Goal: Navigation & Orientation: Find specific page/section

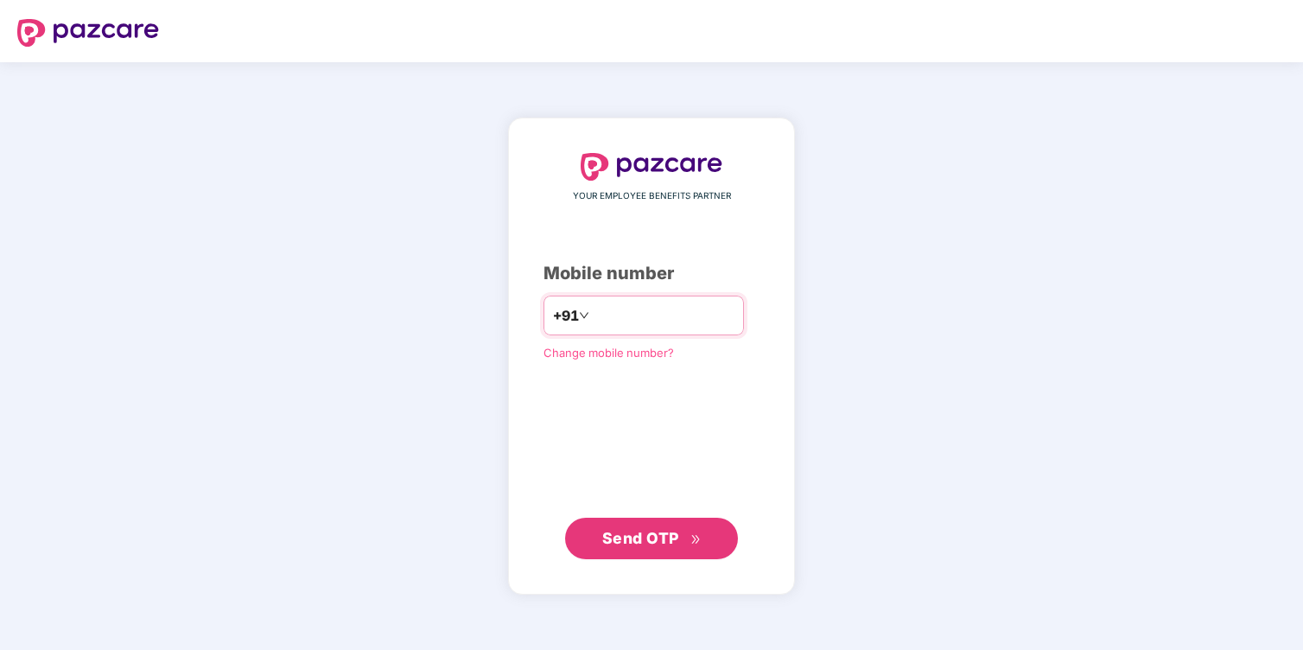
type input "**********"
click at [616, 538] on span "Send OTP" at bounding box center [640, 537] width 77 height 18
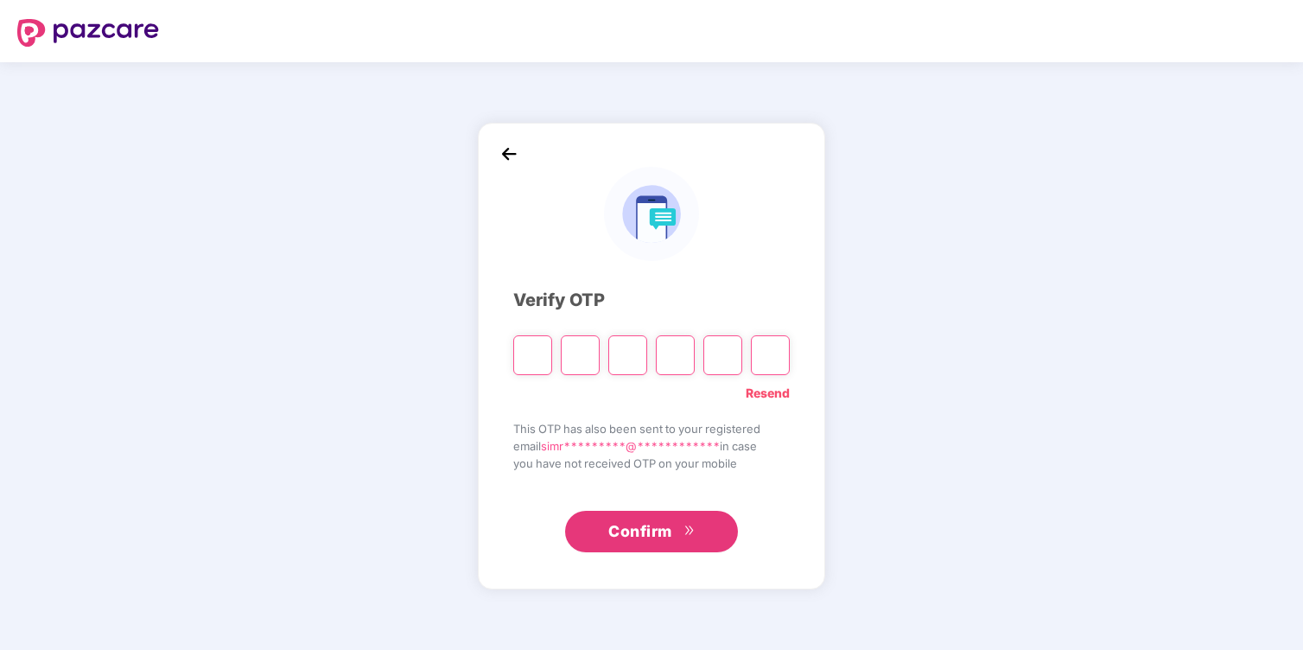
type input "*"
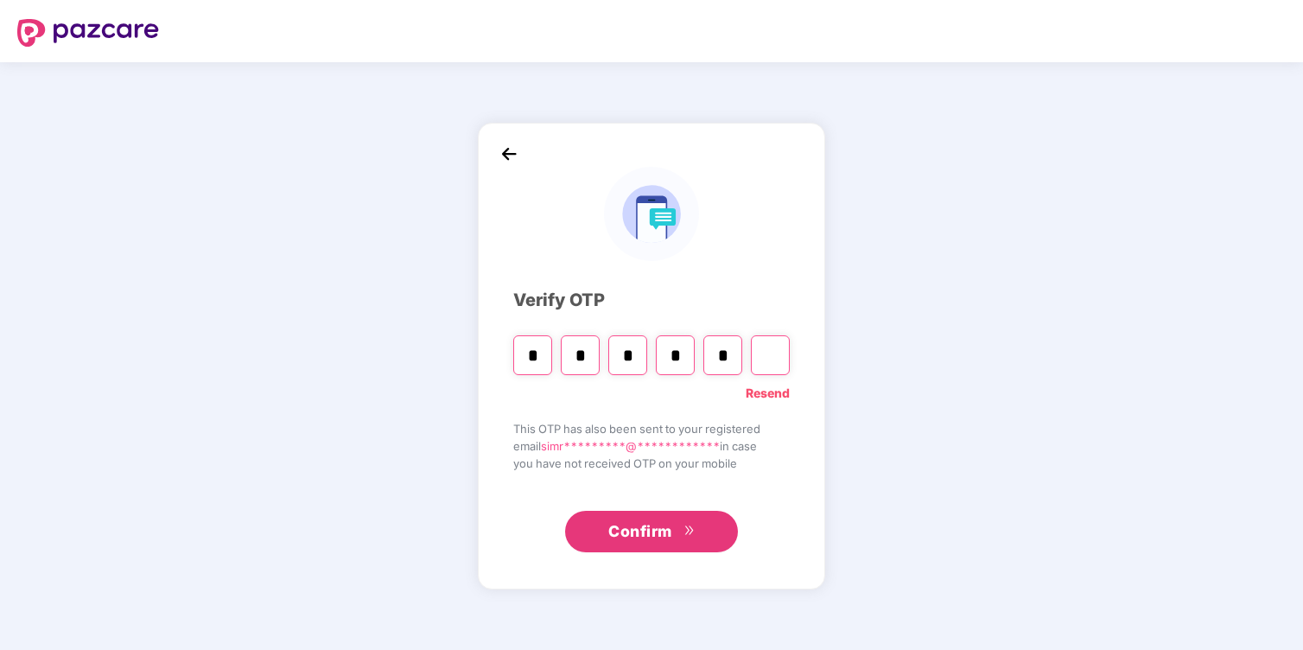
type input "*"
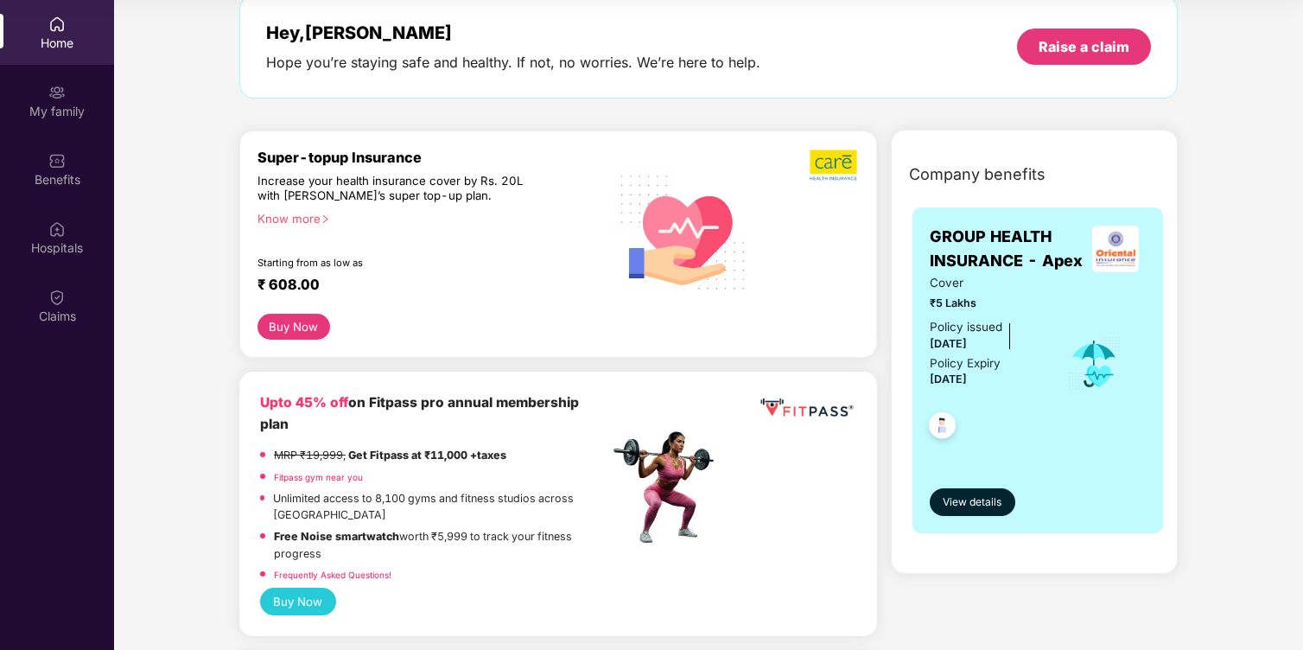
scroll to position [35, 0]
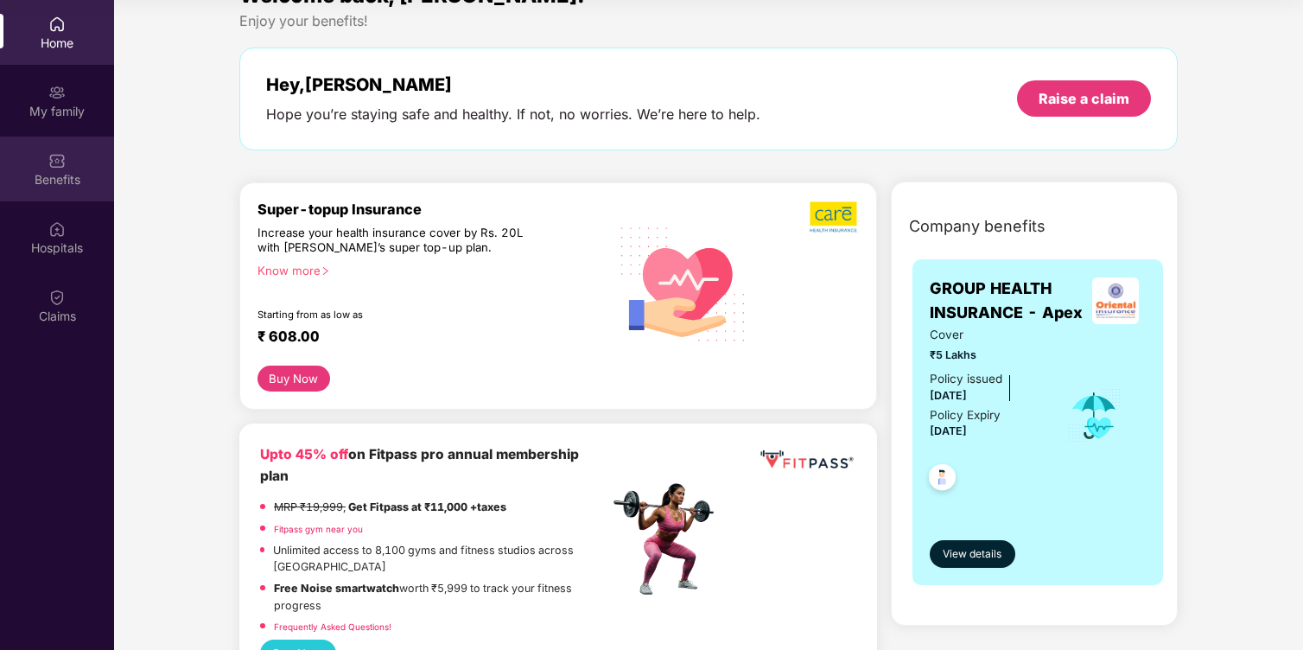
click at [65, 165] on img at bounding box center [56, 160] width 17 height 17
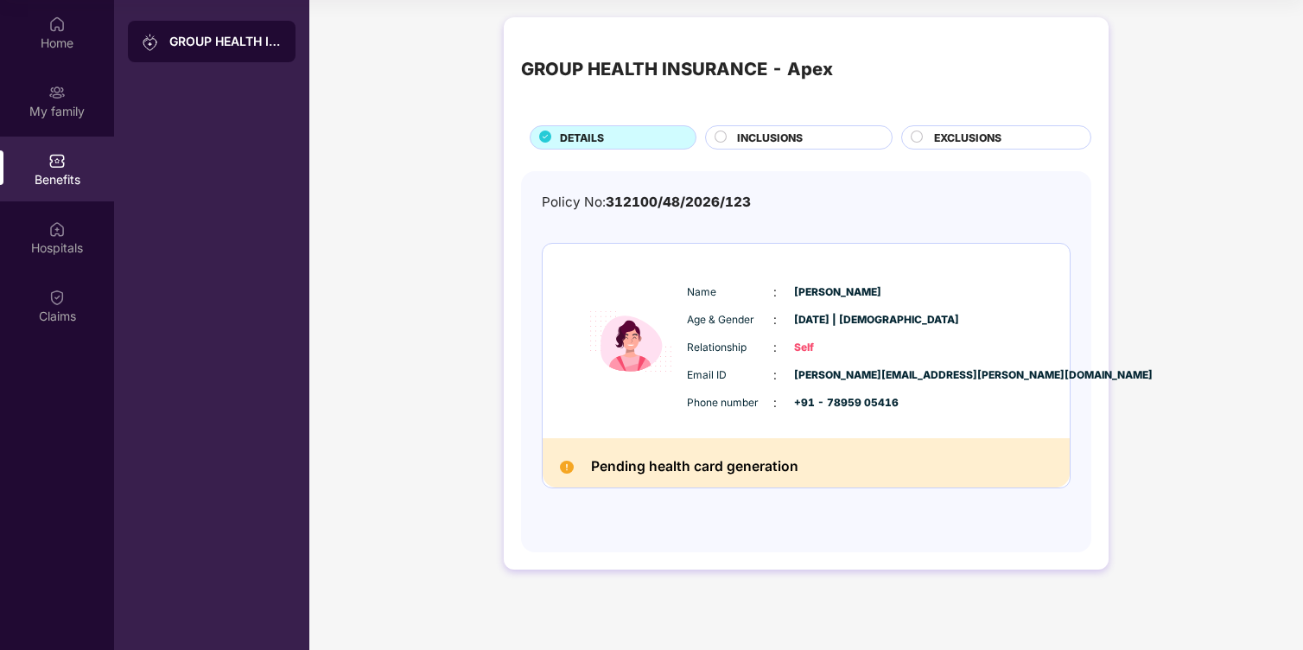
click at [783, 127] on div "INCLUSIONS" at bounding box center [799, 137] width 188 height 24
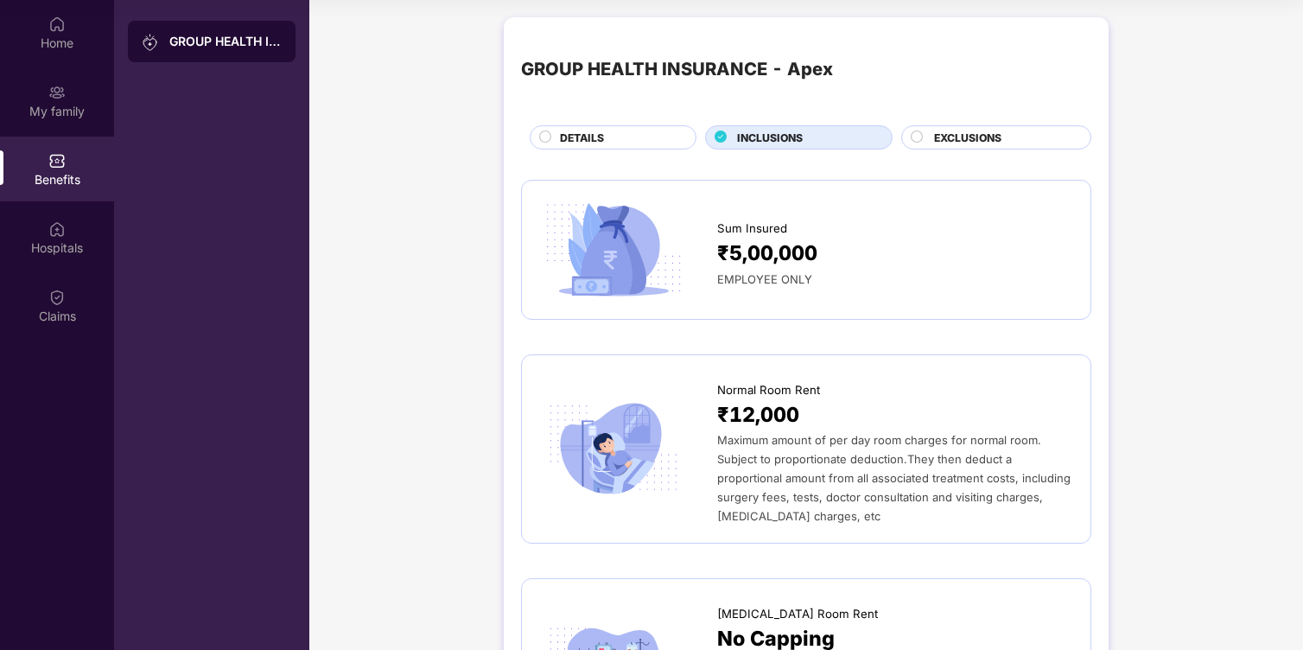
click at [960, 135] on span "EXCLUSIONS" at bounding box center [967, 138] width 67 height 16
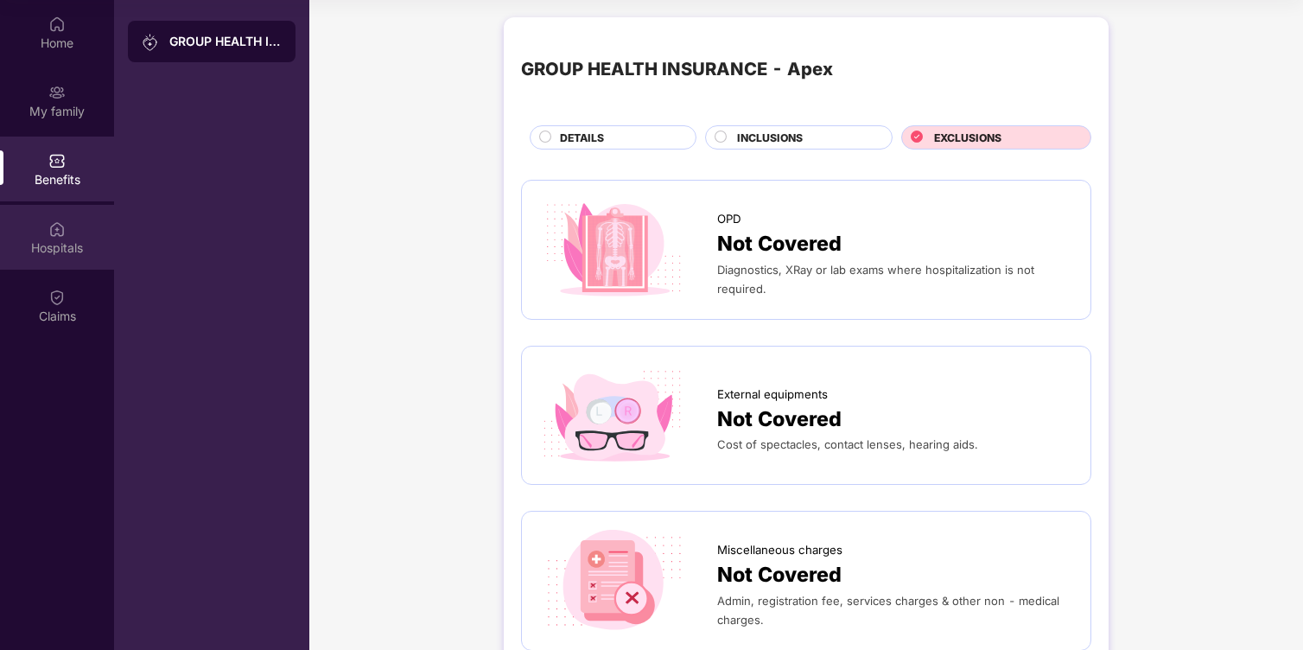
click at [47, 234] on div "Hospitals" at bounding box center [57, 237] width 114 height 65
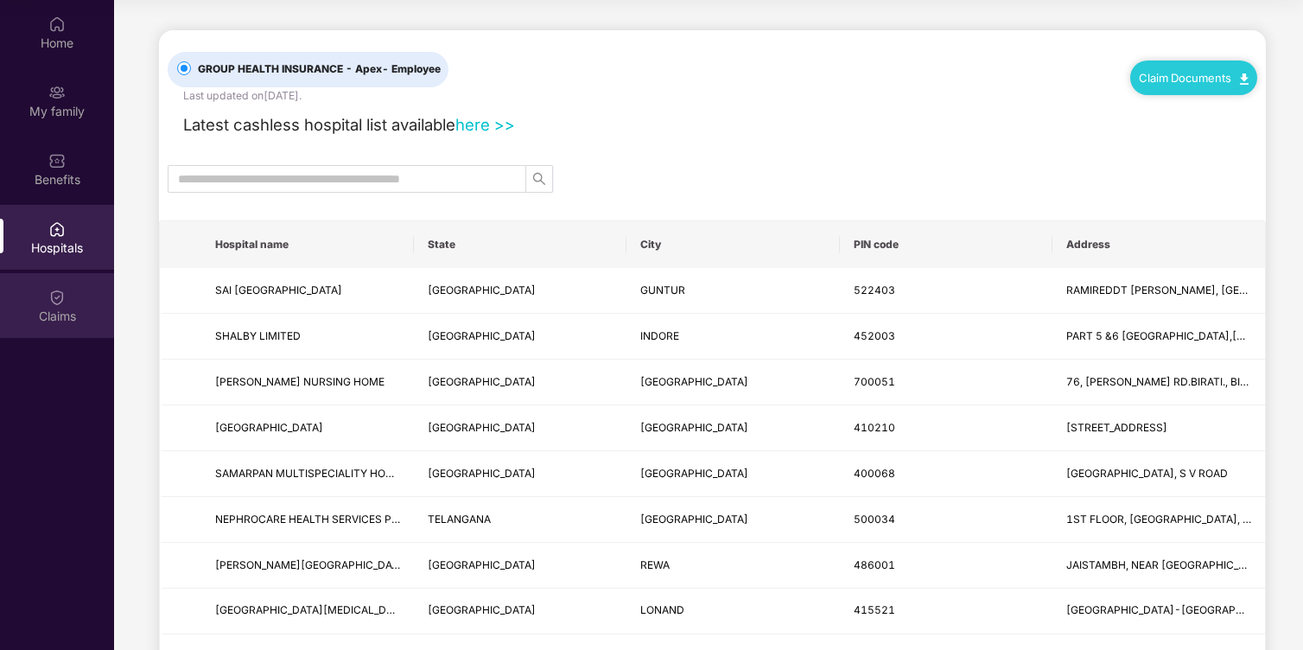
click at [57, 290] on img at bounding box center [56, 297] width 17 height 17
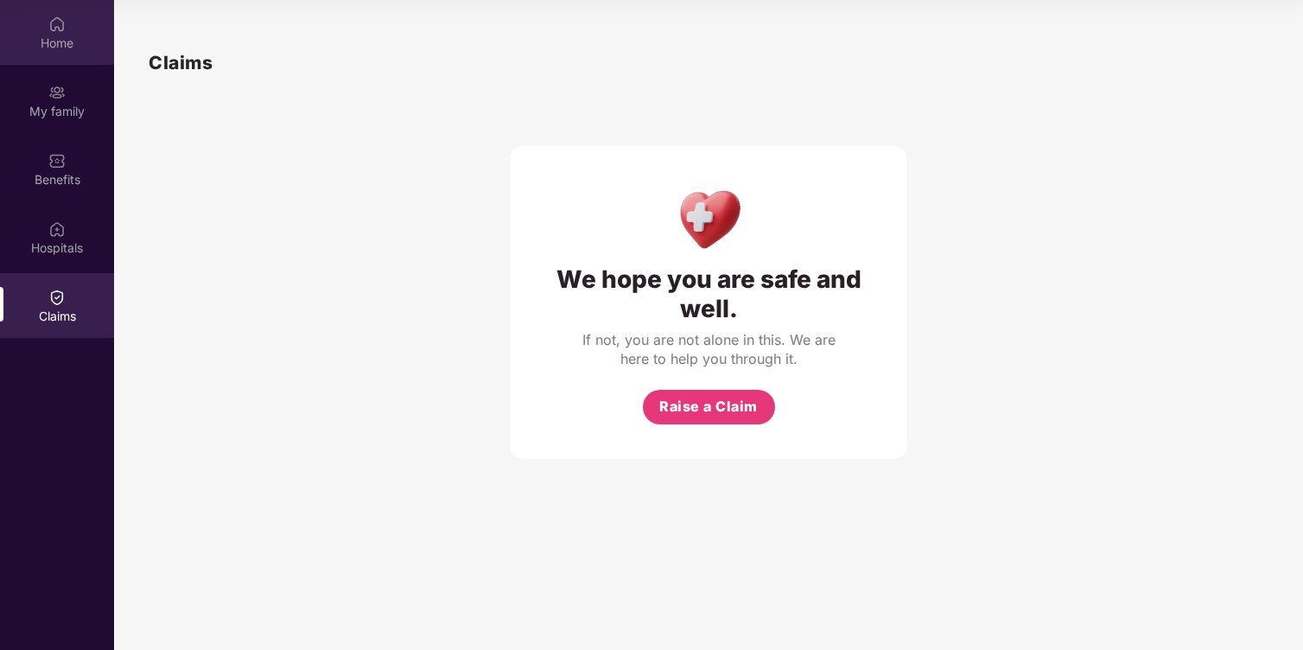
click at [62, 41] on div "Home" at bounding box center [57, 43] width 114 height 17
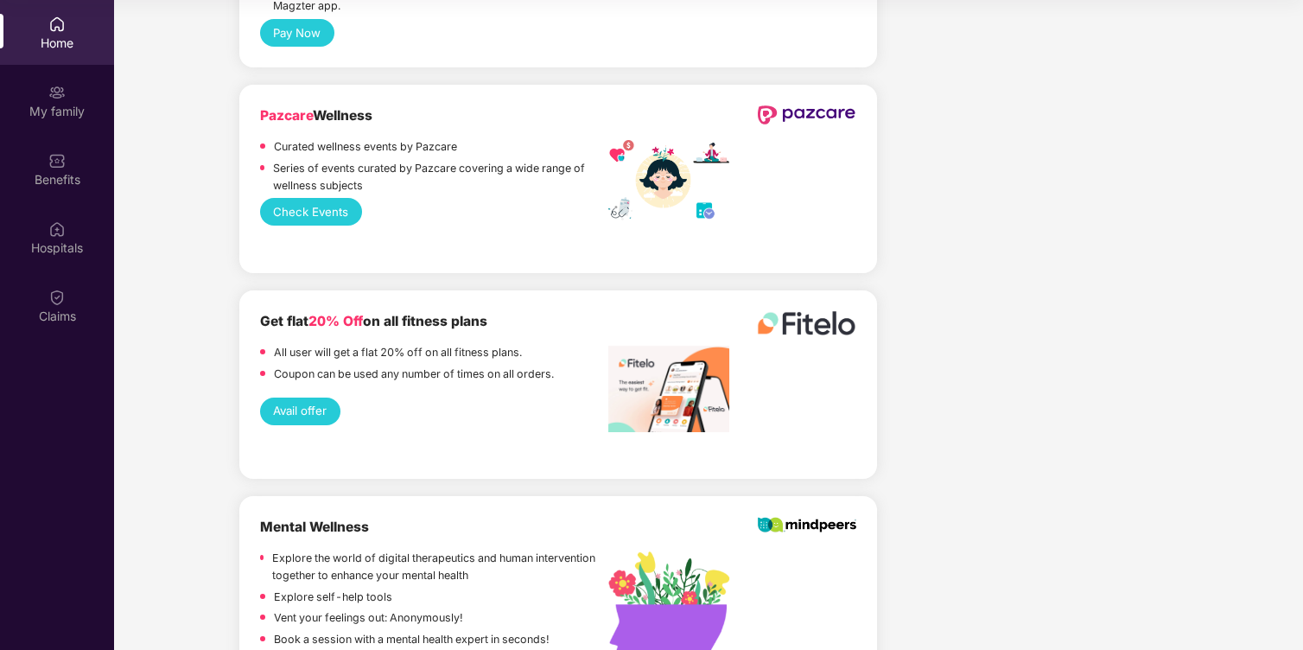
scroll to position [2516, 0]
